Goal: Task Accomplishment & Management: Use online tool/utility

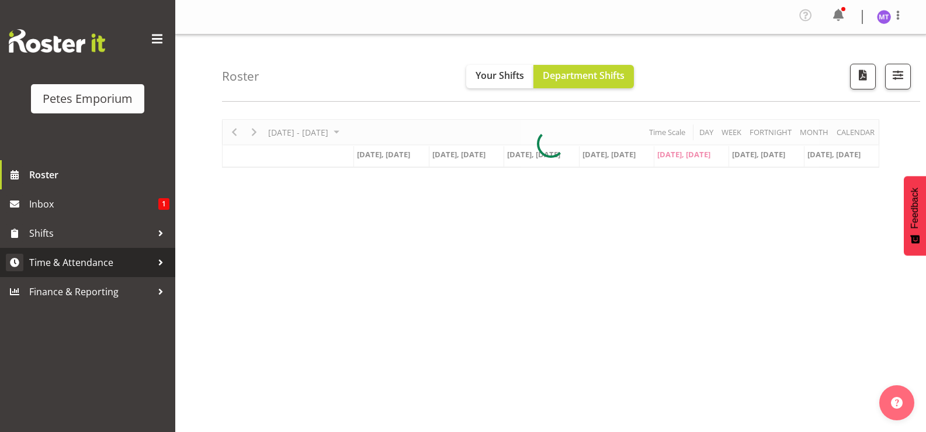
click at [108, 258] on span "Time & Attendance" at bounding box center [90, 263] width 123 height 18
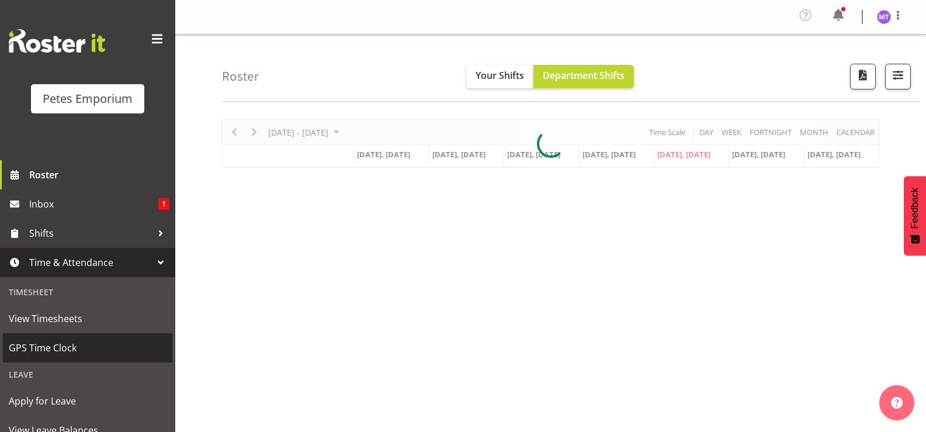
click at [90, 355] on span "GPS Time Clock" at bounding box center [88, 348] width 158 height 18
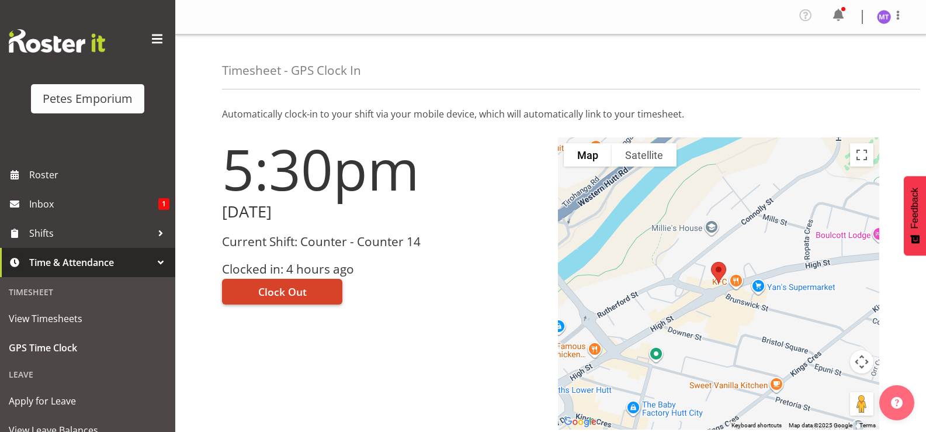
click at [313, 295] on button "Clock Out" at bounding box center [282, 292] width 120 height 26
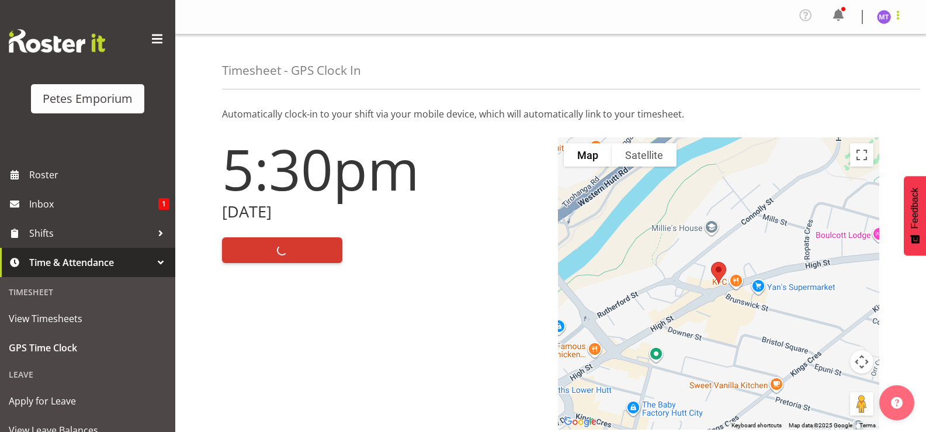
click at [893, 12] on span at bounding box center [898, 15] width 14 height 14
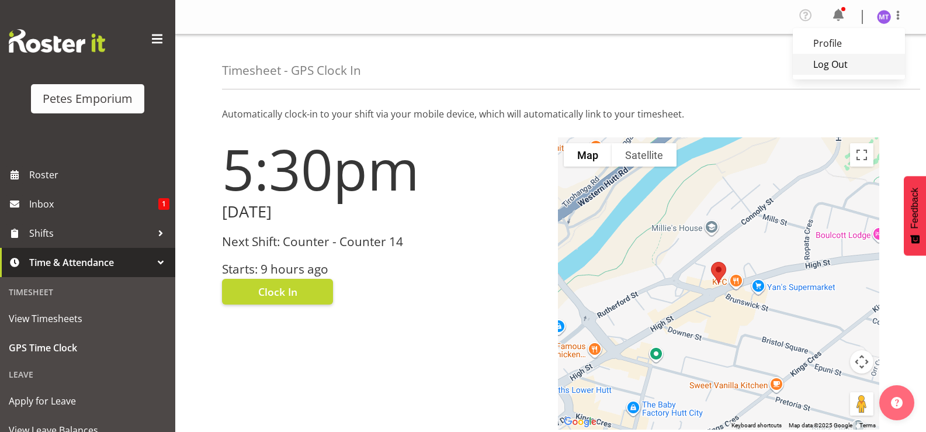
click at [843, 70] on link "Log Out" at bounding box center [849, 64] width 112 height 21
